Goal: Navigation & Orientation: Find specific page/section

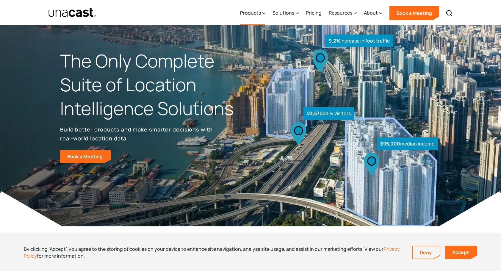
click at [260, 12] on div "Products" at bounding box center [250, 12] width 21 height 7
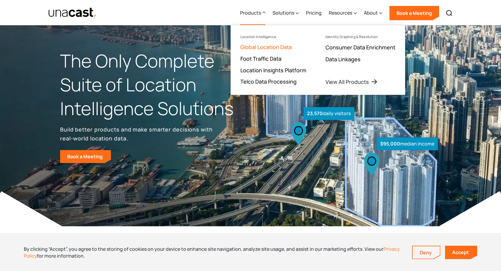
click at [279, 51] on link "Global Location Data" at bounding box center [265, 46] width 51 height 7
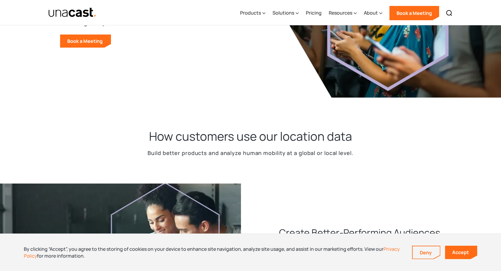
scroll to position [107, 0]
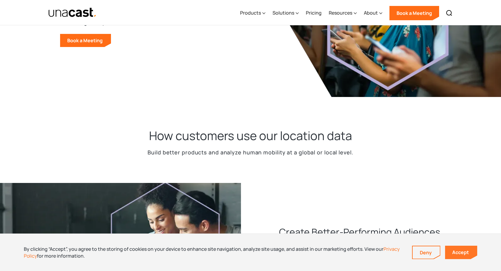
click at [455, 249] on link "Accept" at bounding box center [461, 252] width 32 height 13
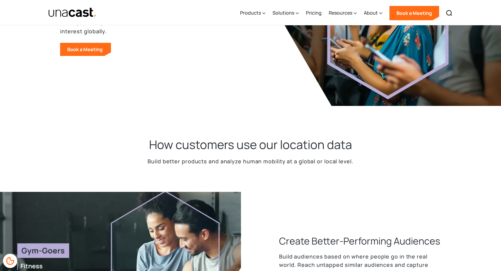
scroll to position [0, 0]
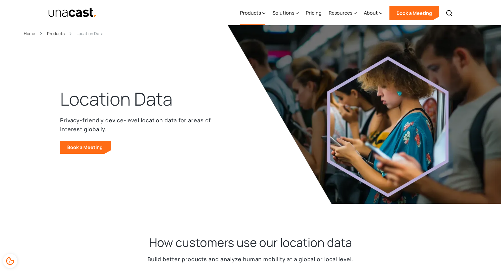
click at [261, 17] on div "Products" at bounding box center [252, 13] width 25 height 24
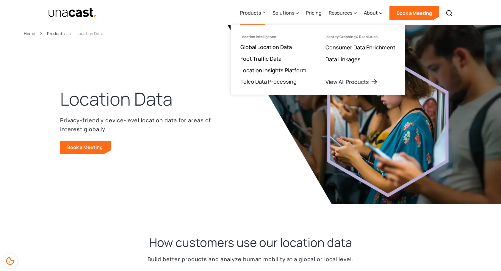
click at [239, 172] on img at bounding box center [382, 114] width 309 height 178
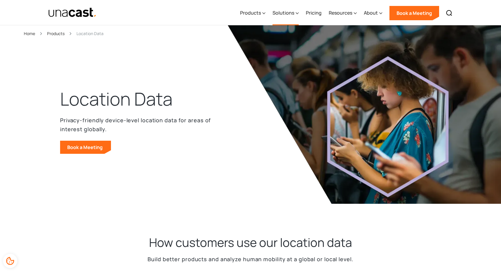
click at [285, 10] on div "Solutions" at bounding box center [283, 12] width 22 height 7
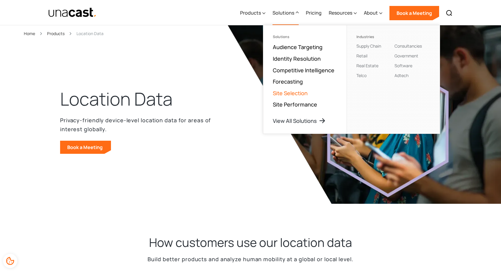
click at [290, 92] on link "Site Selection" at bounding box center [290, 93] width 35 height 7
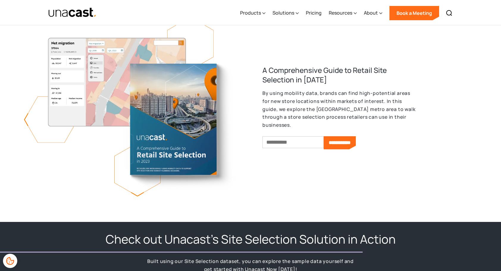
scroll to position [566, 0]
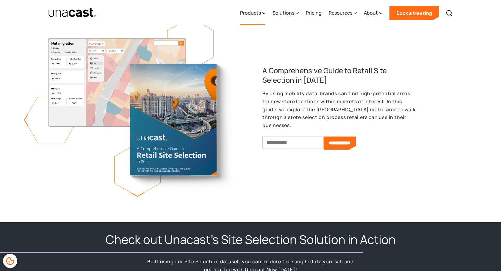
click at [256, 11] on div "Products" at bounding box center [250, 12] width 21 height 7
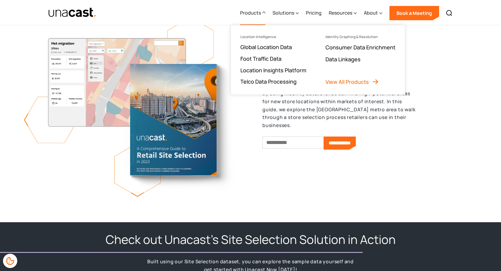
click at [347, 81] on link "View All Products" at bounding box center [352, 81] width 54 height 7
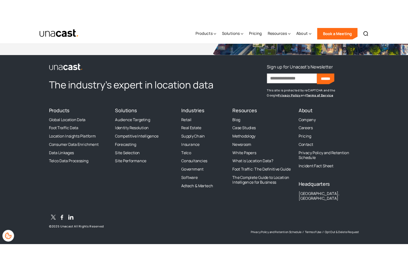
scroll to position [844, 0]
